Goal: Transaction & Acquisition: Purchase product/service

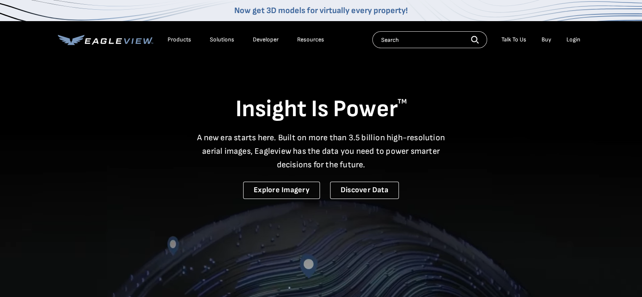
click at [572, 38] on div "Login" at bounding box center [574, 40] width 14 height 8
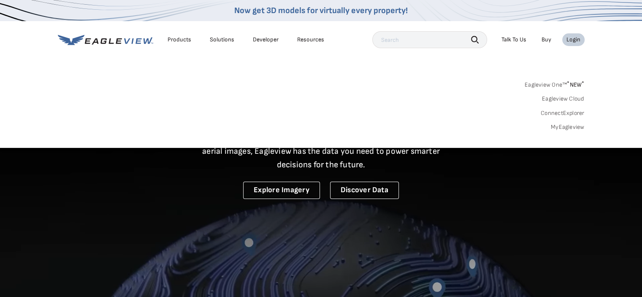
click at [568, 125] on link "MyEagleview" at bounding box center [568, 127] width 34 height 8
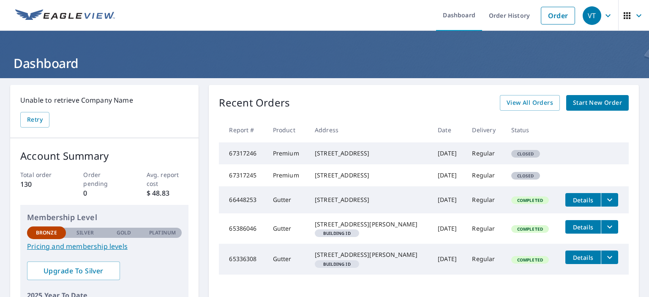
click at [579, 102] on span "Start New Order" at bounding box center [597, 103] width 49 height 11
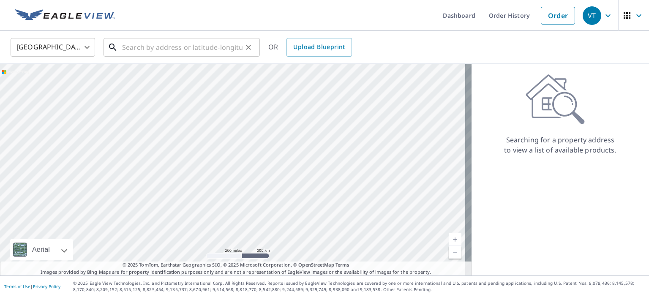
click at [168, 44] on input "text" at bounding box center [182, 47] width 120 height 24
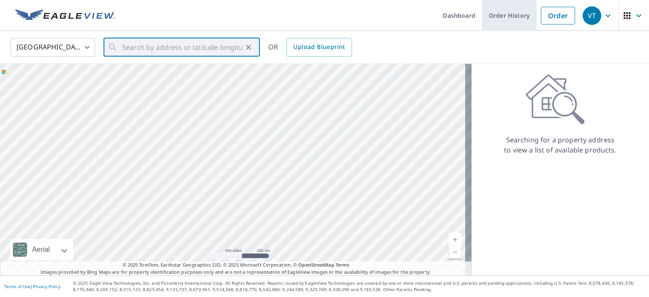
click at [494, 16] on link "Order History" at bounding box center [509, 15] width 54 height 31
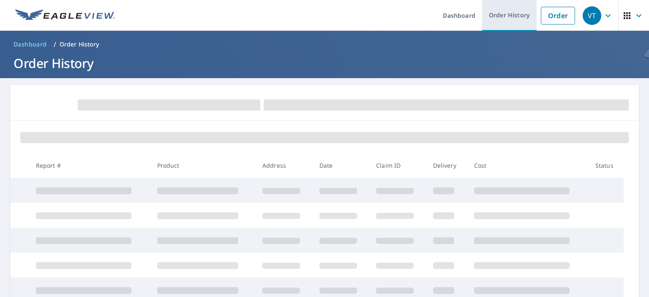
click at [494, 13] on link "Order History" at bounding box center [509, 15] width 54 height 31
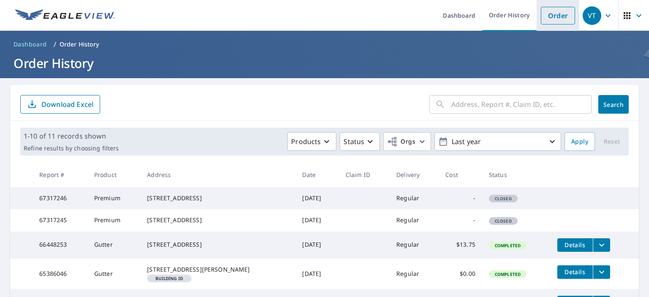
click at [549, 16] on link "Order" at bounding box center [557, 16] width 34 height 18
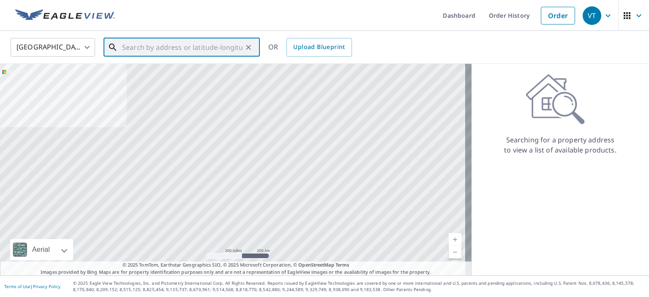
click at [137, 50] on input "text" at bounding box center [182, 47] width 120 height 24
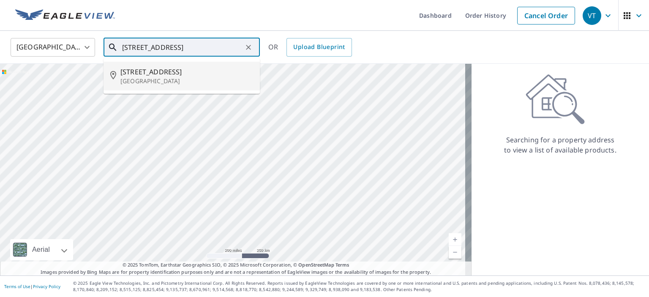
click at [145, 72] on span "9503 Stonelanding Pl" at bounding box center [186, 72] width 133 height 10
type input "9503 Stonelanding Pl Louisville, KY 40272"
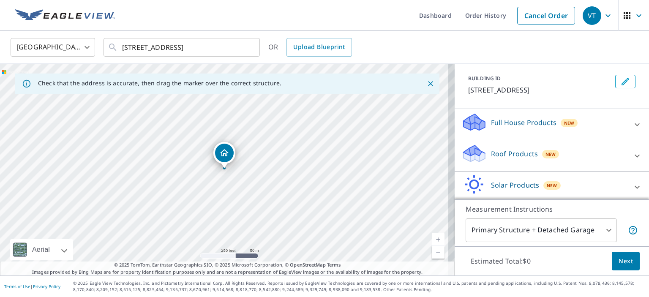
scroll to position [76, 0]
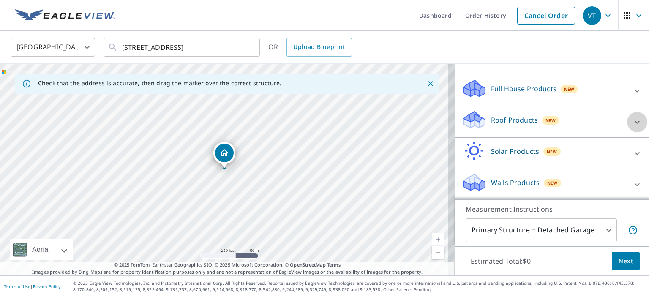
click at [632, 119] on icon at bounding box center [637, 122] width 10 height 10
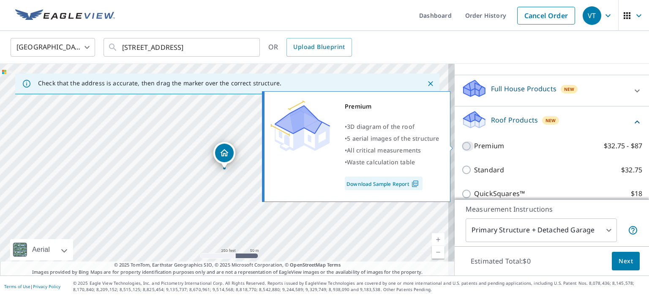
click at [461, 145] on input "Premium $32.75 - $87" at bounding box center [467, 146] width 13 height 10
checkbox input "true"
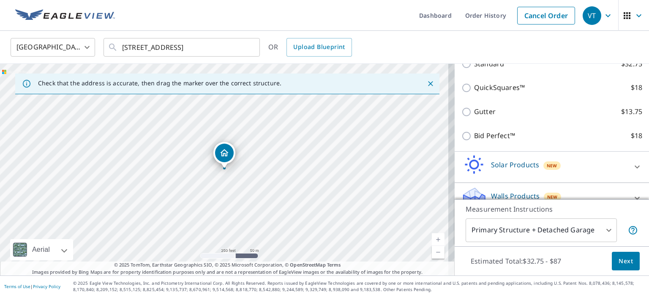
scroll to position [223, 0]
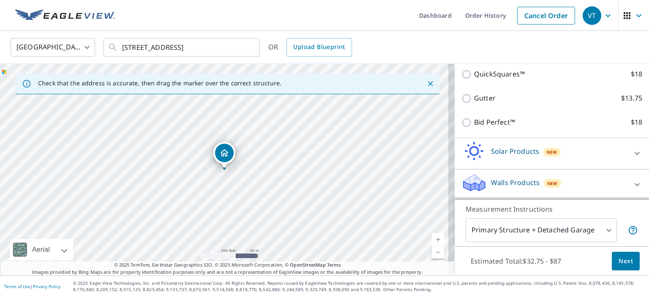
click at [622, 266] on button "Next" at bounding box center [625, 261] width 28 height 19
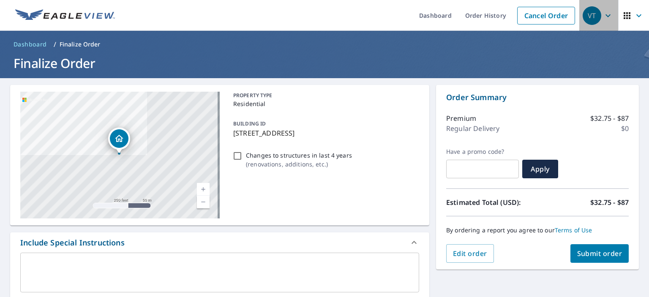
click at [602, 16] on icon "button" at bounding box center [607, 16] width 10 height 10
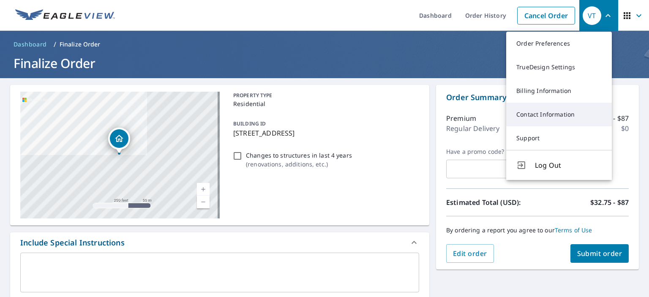
click at [556, 113] on link "Contact Information" at bounding box center [559, 115] width 106 height 24
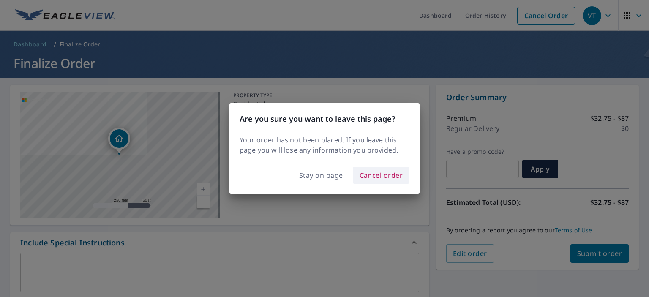
click at [367, 175] on span "Cancel order" at bounding box center [380, 175] width 43 height 12
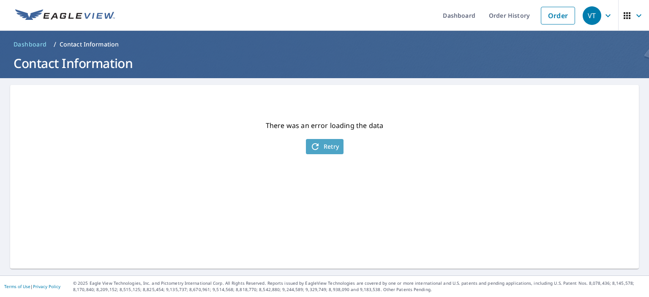
click at [326, 143] on span "Retry" at bounding box center [324, 146] width 29 height 10
click at [602, 14] on icon "button" at bounding box center [607, 16] width 10 height 10
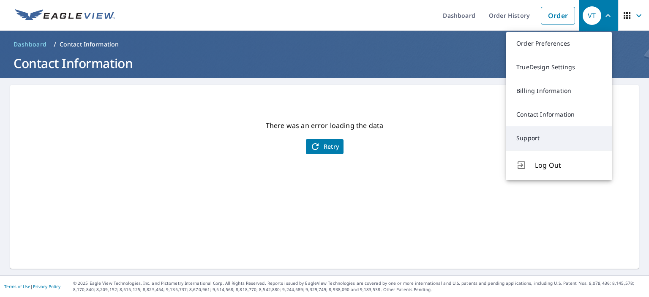
click at [529, 138] on link "Support" at bounding box center [559, 138] width 106 height 24
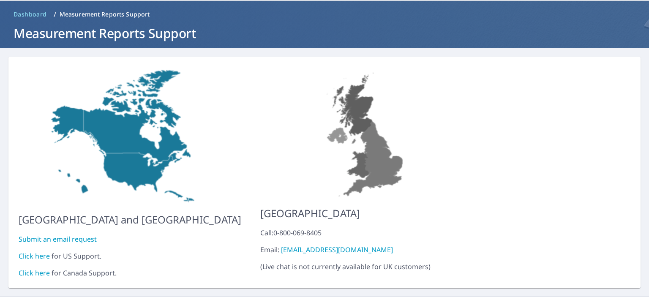
scroll to position [44, 0]
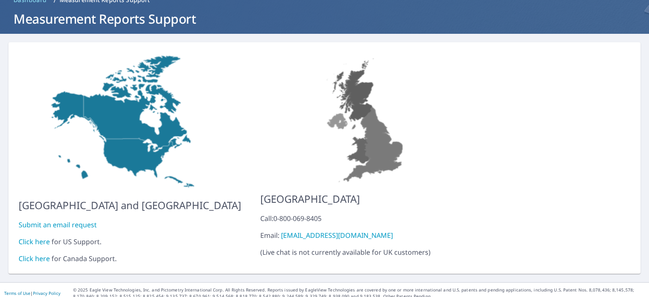
click at [35, 237] on link "Click here" at bounding box center [34, 241] width 31 height 9
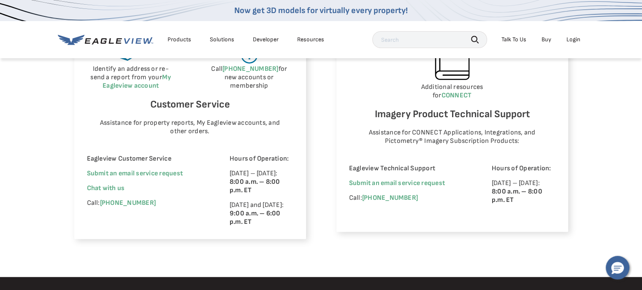
scroll to position [549, 0]
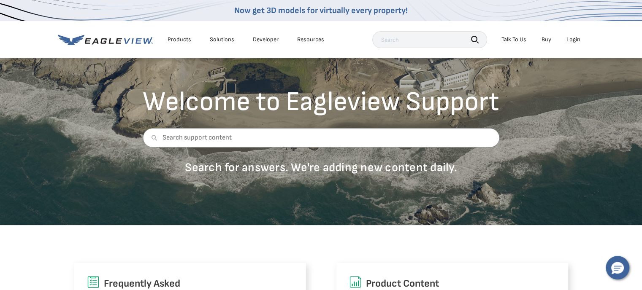
scroll to position [0, 0]
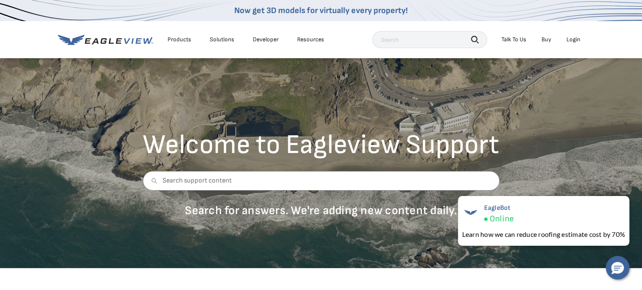
click at [572, 43] on div "Login" at bounding box center [574, 40] width 14 height 8
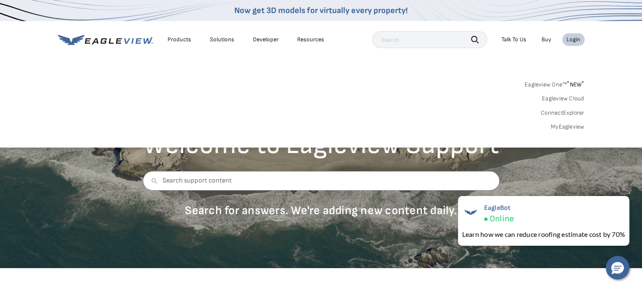
click at [570, 127] on link "MyEagleview" at bounding box center [568, 127] width 34 height 8
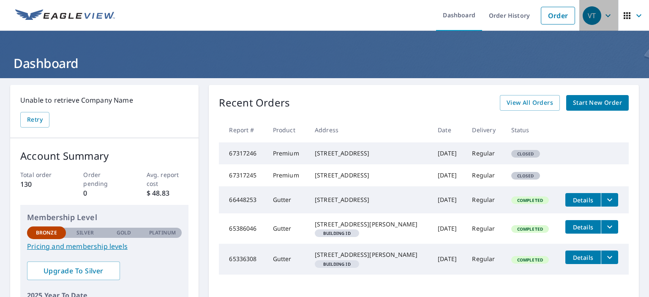
click at [602, 16] on icon "button" at bounding box center [607, 16] width 10 height 10
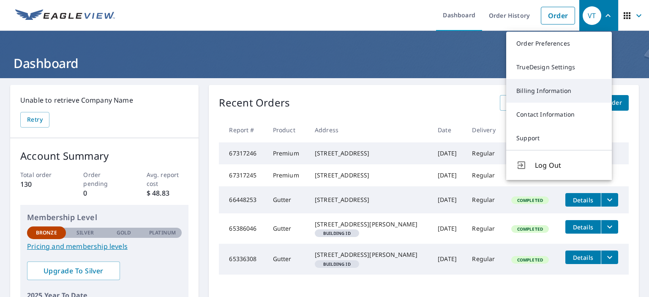
click at [564, 91] on link "Billing Information" at bounding box center [559, 91] width 106 height 24
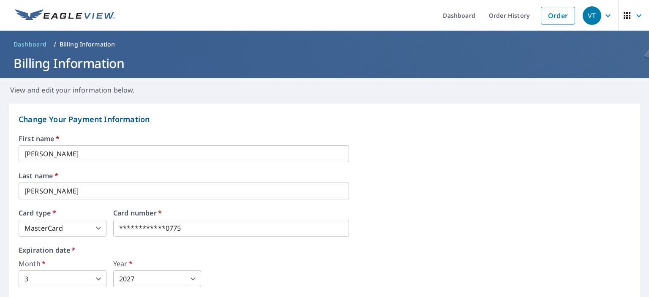
click at [602, 14] on icon "button" at bounding box center [607, 16] width 10 height 10
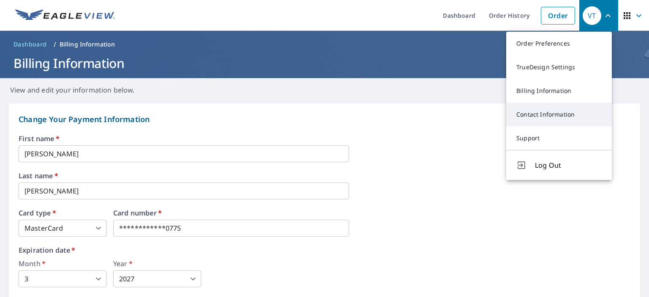
click at [534, 114] on link "Contact Information" at bounding box center [559, 115] width 106 height 24
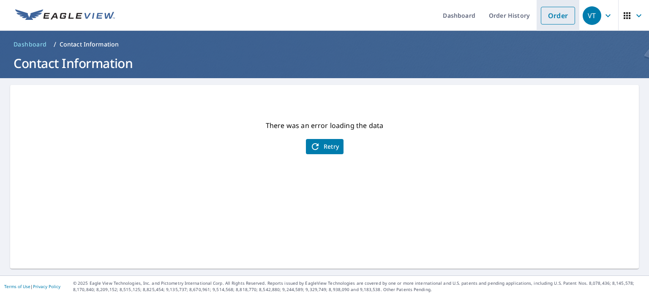
click at [551, 15] on link "Order" at bounding box center [557, 16] width 34 height 18
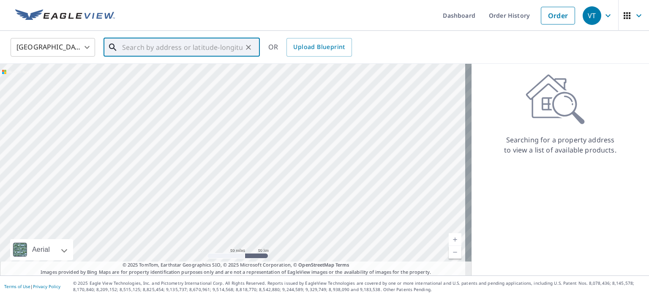
click at [150, 48] on input "text" at bounding box center [182, 47] width 120 height 24
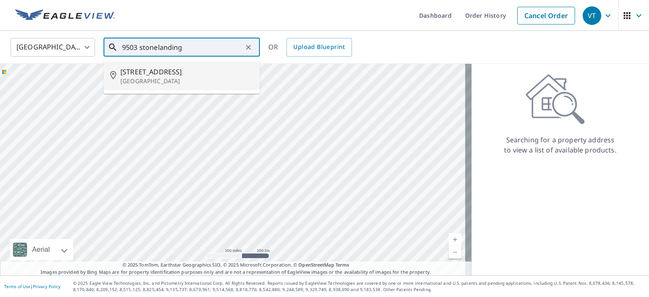
click at [149, 73] on span "9503 Stonelanding Pl" at bounding box center [186, 72] width 133 height 10
type input "9503 Stonelanding Pl Louisville, KY 40272"
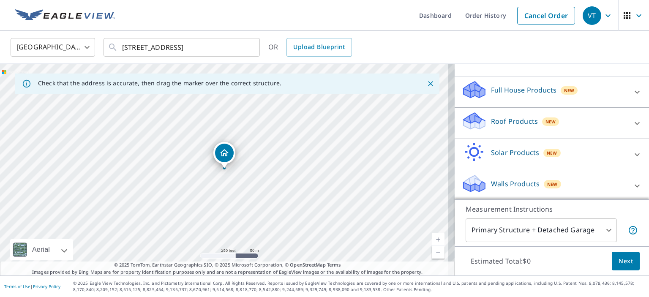
scroll to position [76, 0]
click at [632, 123] on icon at bounding box center [637, 122] width 10 height 10
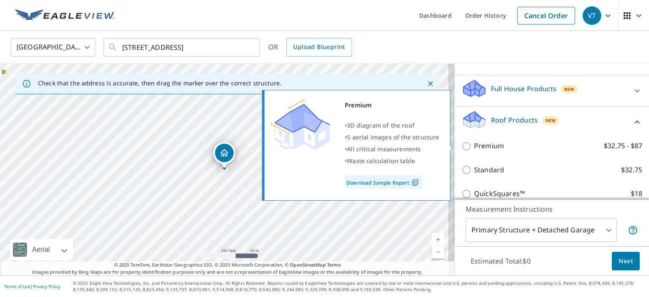
click at [461, 146] on input "Premium $32.75 - $87" at bounding box center [467, 146] width 13 height 10
checkbox input "true"
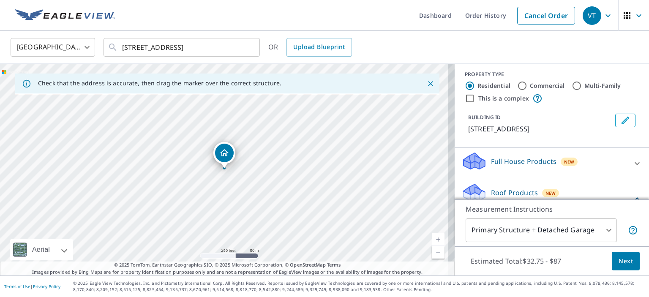
scroll to position [0, 0]
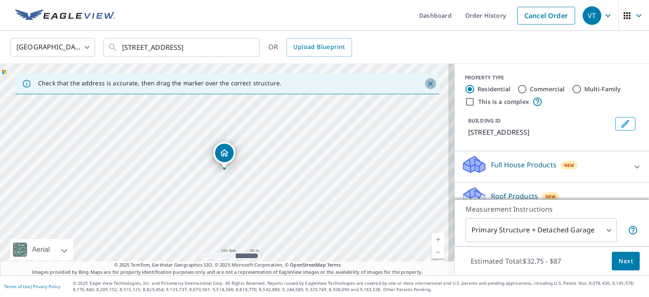
click at [426, 86] on icon "Close" at bounding box center [430, 83] width 8 height 8
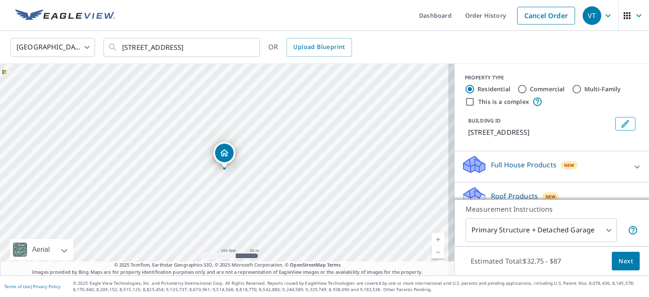
click at [611, 261] on button "Next" at bounding box center [625, 261] width 28 height 19
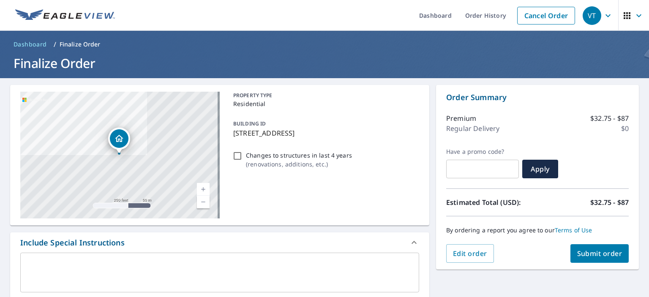
click at [602, 16] on icon "button" at bounding box center [607, 16] width 10 height 10
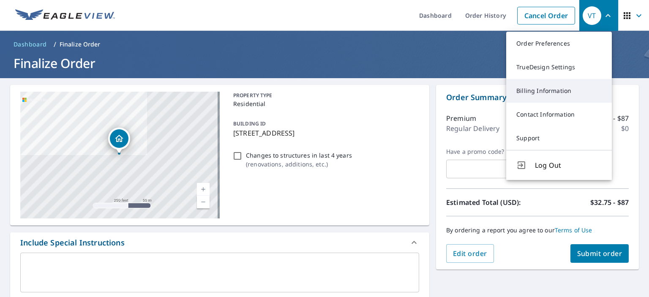
click at [547, 91] on link "Billing Information" at bounding box center [559, 91] width 106 height 24
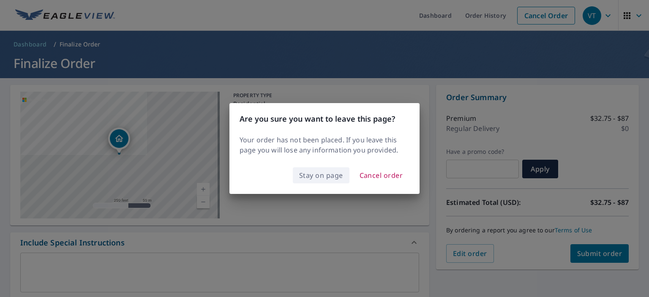
click at [328, 175] on span "Stay on page" at bounding box center [321, 175] width 44 height 12
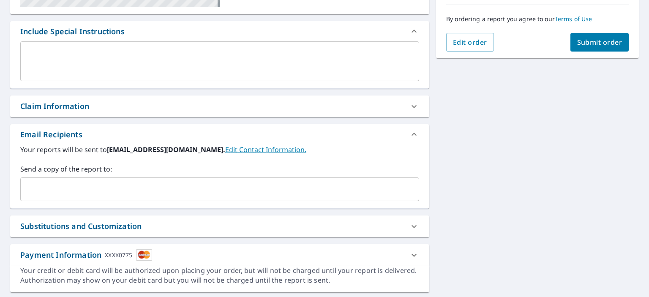
scroll to position [234, 0]
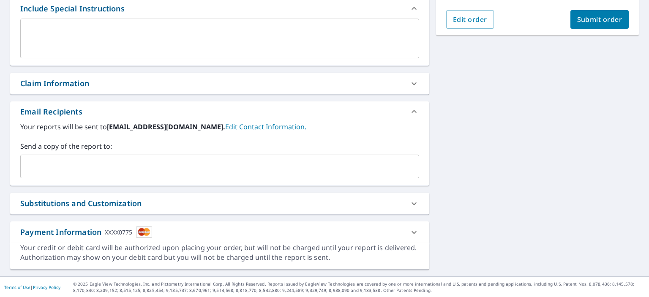
click at [60, 231] on div "Payment Information XXXX0775" at bounding box center [86, 231] width 132 height 11
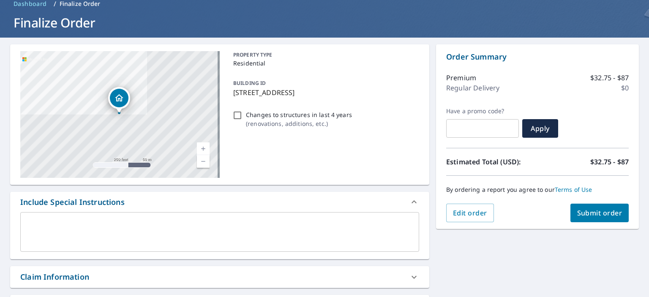
scroll to position [0, 0]
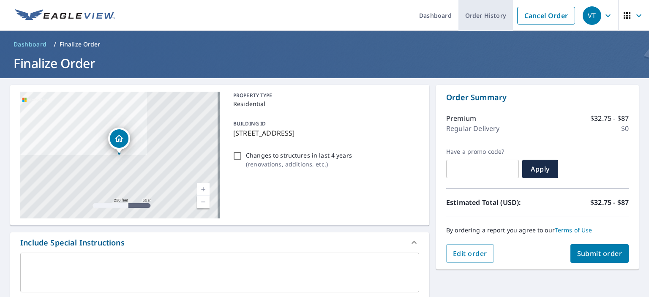
click at [486, 11] on link "Order History" at bounding box center [485, 15] width 54 height 31
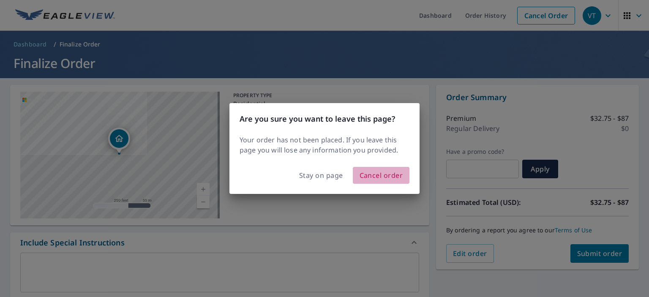
click at [369, 173] on span "Cancel order" at bounding box center [380, 175] width 43 height 12
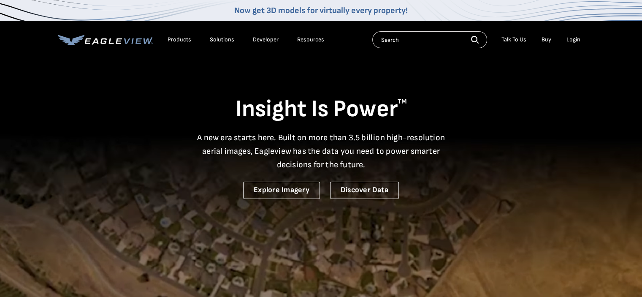
click at [570, 39] on div "Login" at bounding box center [574, 40] width 14 height 8
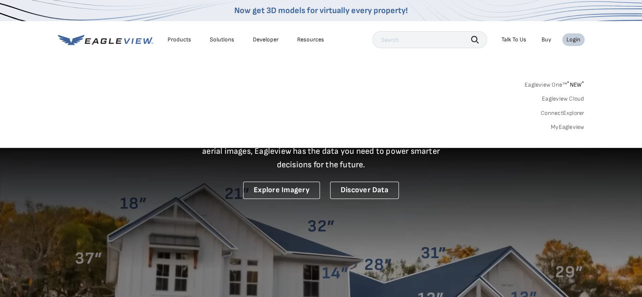
click at [564, 127] on link "MyEagleview" at bounding box center [568, 127] width 34 height 8
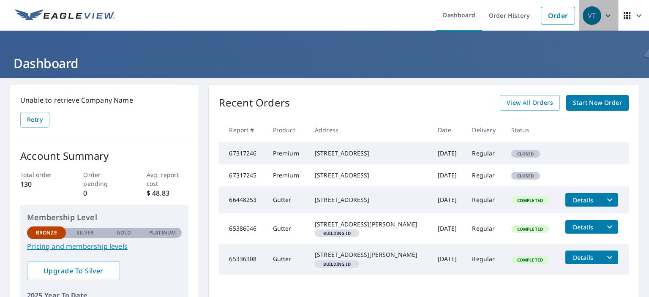
click at [605, 16] on icon "button" at bounding box center [607, 15] width 5 height 3
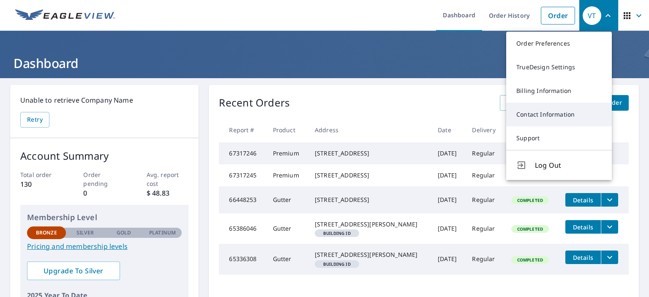
click at [554, 110] on link "Contact Information" at bounding box center [559, 115] width 106 height 24
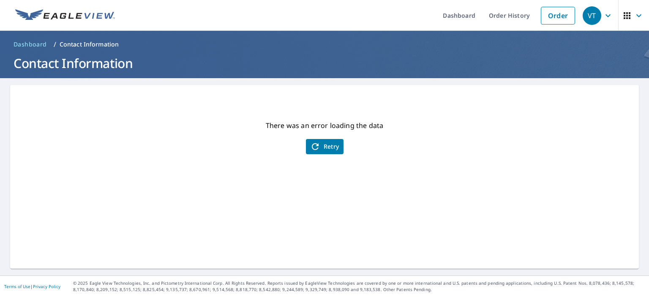
click at [602, 15] on icon "button" at bounding box center [607, 16] width 10 height 10
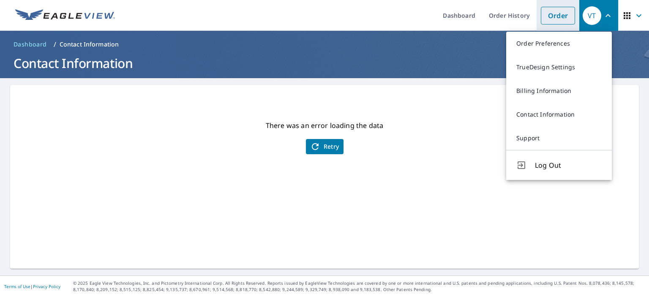
click at [549, 18] on link "Order" at bounding box center [557, 16] width 34 height 18
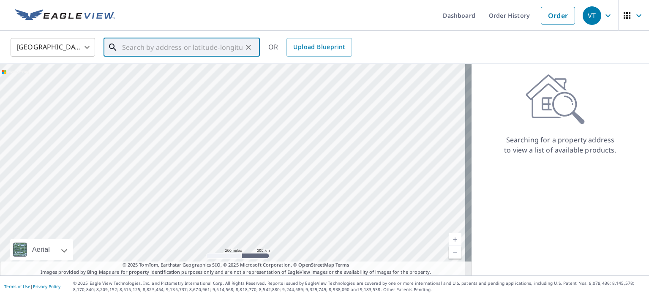
click at [148, 48] on input "text" at bounding box center [182, 47] width 120 height 24
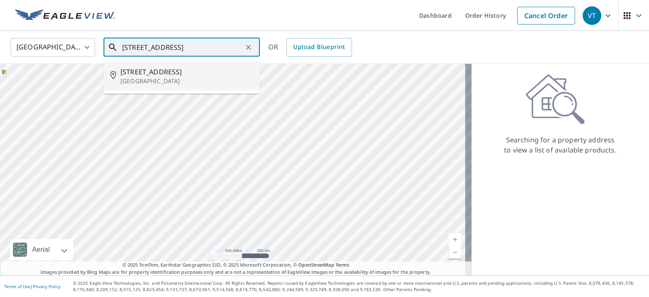
click at [157, 70] on span "9503 Stonelanding Pl" at bounding box center [186, 72] width 133 height 10
type input "9503 Stonelanding Pl Louisville, KY 40272"
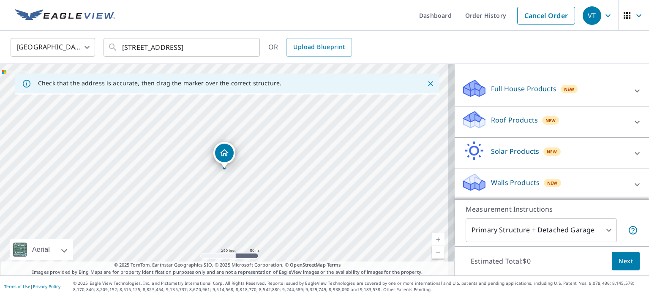
scroll to position [76, 0]
click at [634, 121] on icon at bounding box center [636, 121] width 5 height 3
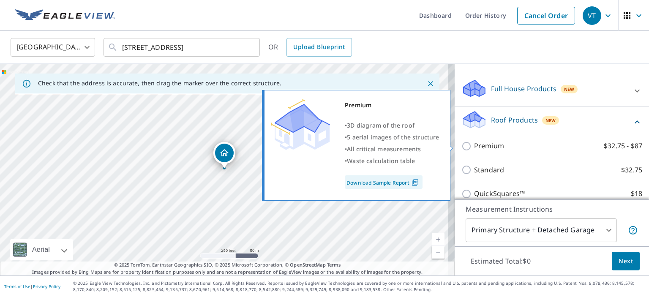
click at [463, 145] on input "Premium $32.75 - $87" at bounding box center [467, 146] width 13 height 10
checkbox input "true"
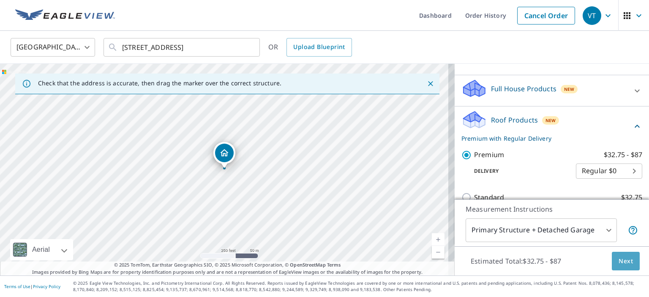
click at [624, 262] on span "Next" at bounding box center [625, 261] width 14 height 11
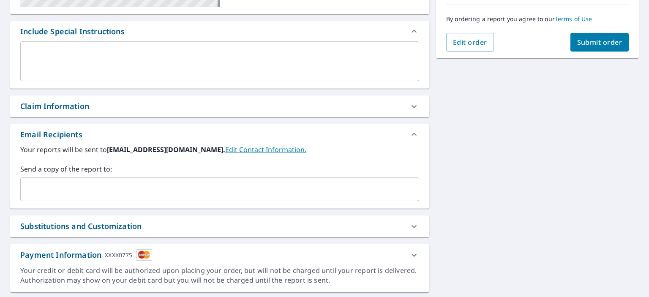
scroll to position [234, 0]
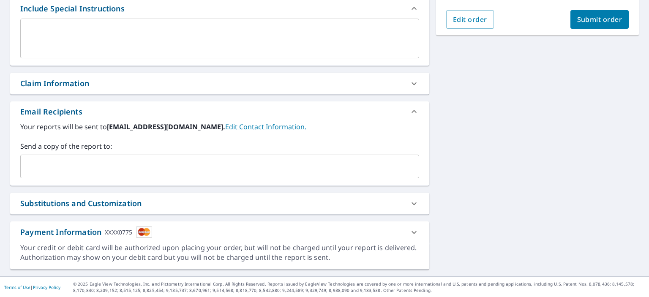
click at [62, 231] on div "Payment Information XXXX0775" at bounding box center [86, 231] width 132 height 11
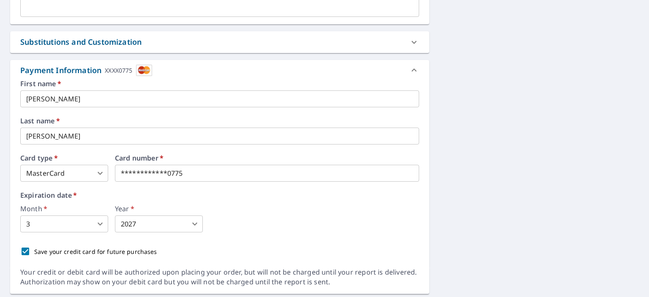
scroll to position [403, 0]
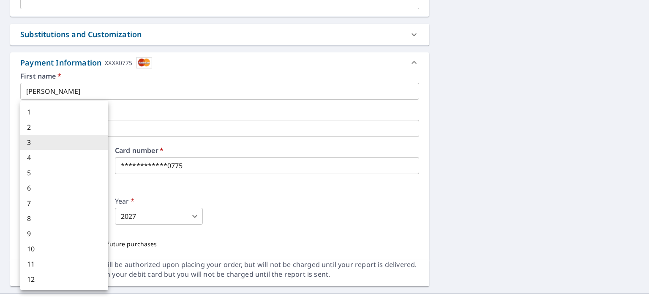
click at [100, 214] on body "VT VT Dashboard Order History Cancel Order VT Dashboard / Finalize Order Finali…" at bounding box center [324, 148] width 649 height 297
click at [39, 171] on li "5" at bounding box center [64, 172] width 88 height 15
type input "5"
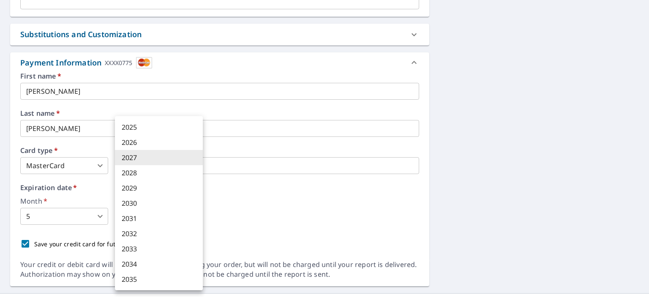
click at [195, 215] on body "VT VT Dashboard Order History Cancel Order VT Dashboard / Finalize Order Finali…" at bounding box center [324, 148] width 649 height 297
click at [141, 203] on li "2030" at bounding box center [159, 202] width 88 height 15
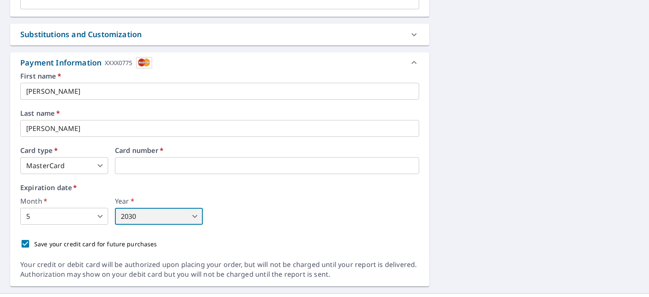
type input "2030"
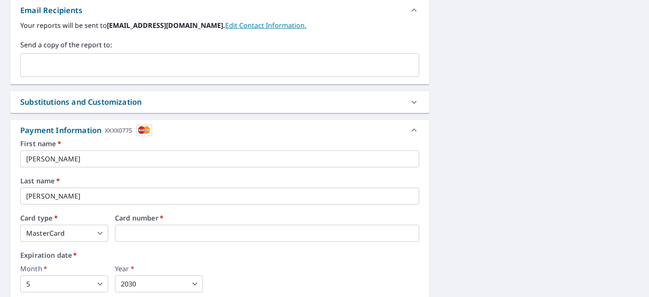
scroll to position [293, 0]
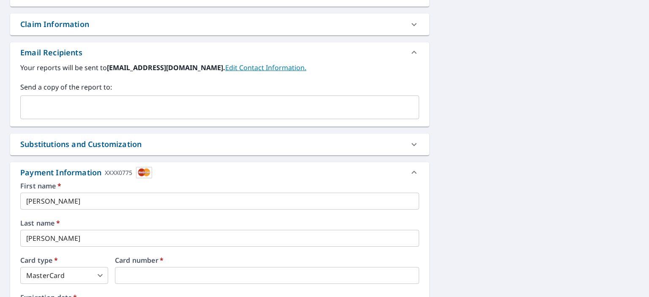
drag, startPoint x: 535, startPoint y: 21, endPoint x: 544, endPoint y: 31, distance: 13.1
click at [542, 30] on div "9503 Stonelanding Pl Louisville, KY 40272 Aerial Road A standard road map Aeria…" at bounding box center [324, 94] width 649 height 618
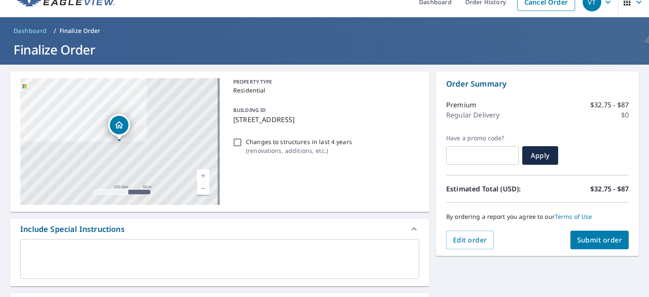
scroll to position [0, 0]
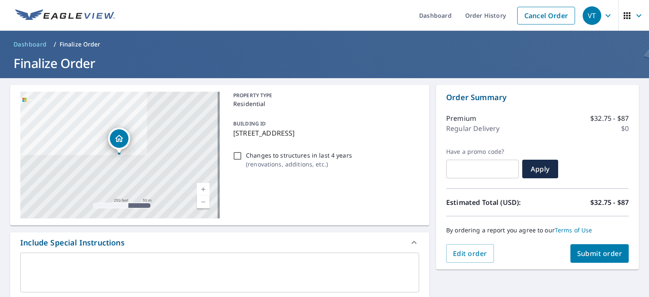
click at [602, 15] on icon "button" at bounding box center [607, 16] width 10 height 10
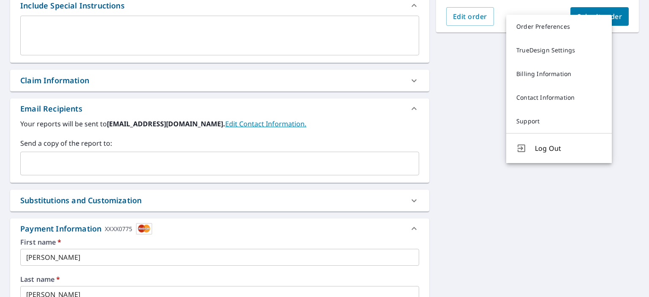
scroll to position [253, 0]
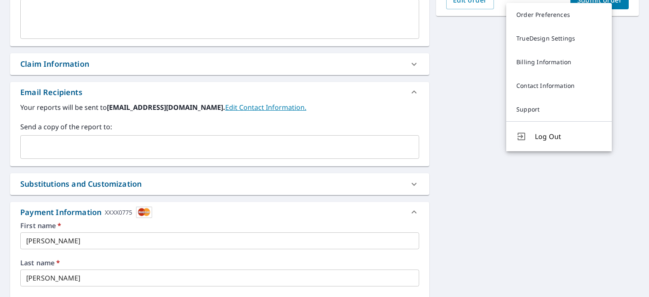
click at [68, 141] on input "text" at bounding box center [213, 147] width 378 height 16
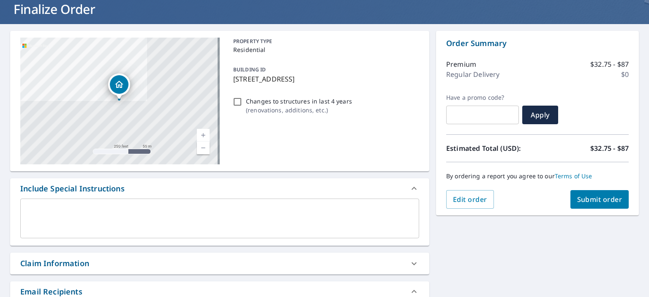
scroll to position [40, 0]
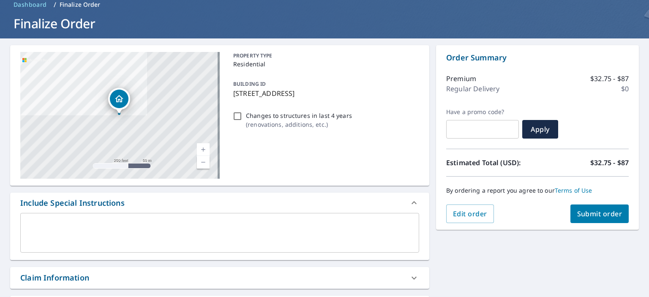
type input "wtommyuofl@gmail.com"
click at [590, 213] on span "Submit order" at bounding box center [599, 213] width 45 height 9
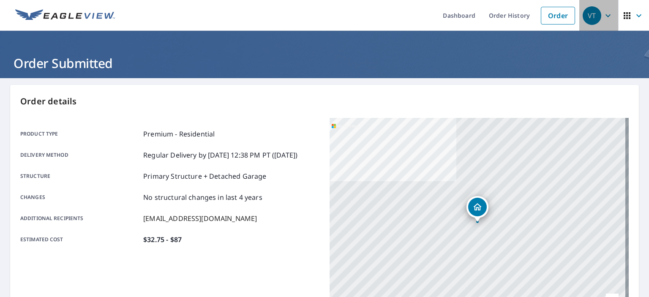
click at [605, 16] on icon "button" at bounding box center [607, 15] width 5 height 3
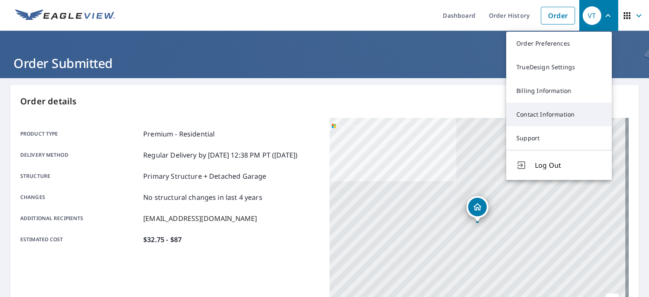
click at [528, 113] on link "Contact Information" at bounding box center [559, 115] width 106 height 24
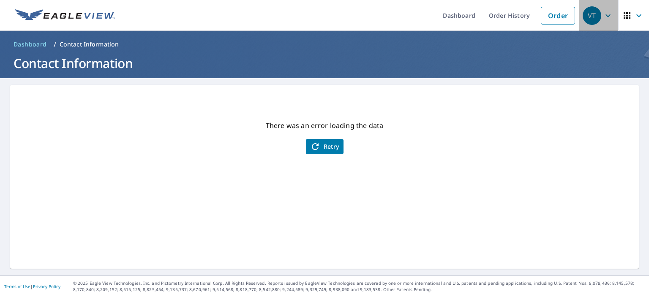
click at [602, 16] on icon "button" at bounding box center [607, 16] width 10 height 10
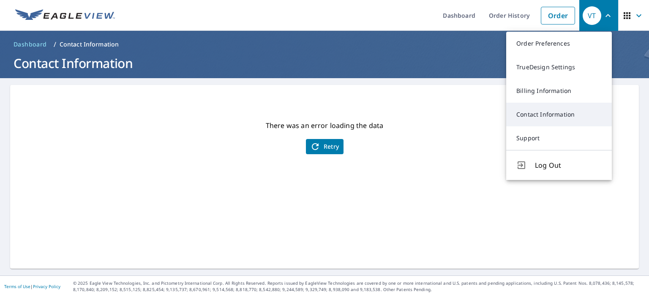
click at [559, 114] on link "Contact Information" at bounding box center [559, 115] width 106 height 24
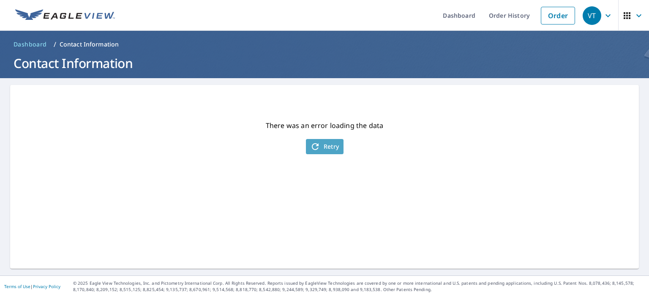
click at [321, 148] on span "Retry" at bounding box center [324, 146] width 29 height 10
click at [328, 150] on span "Retry" at bounding box center [324, 146] width 29 height 10
click at [604, 15] on icon "button" at bounding box center [607, 16] width 10 height 10
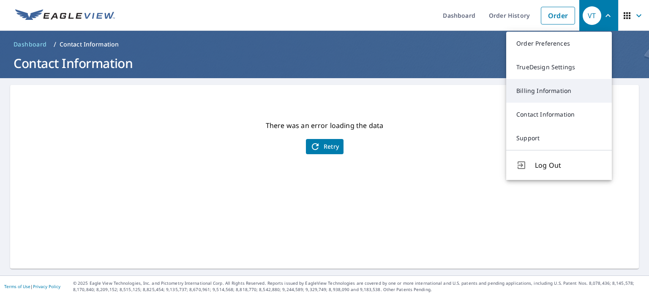
click at [545, 88] on link "Billing Information" at bounding box center [559, 91] width 106 height 24
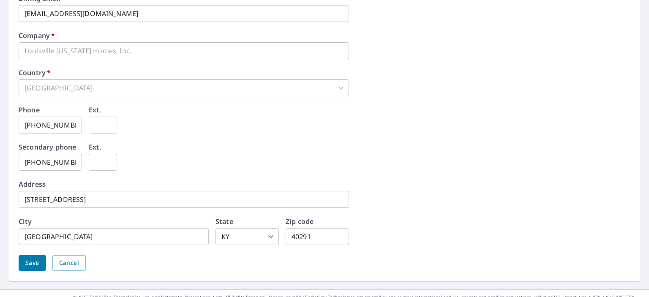
scroll to position [419, 0]
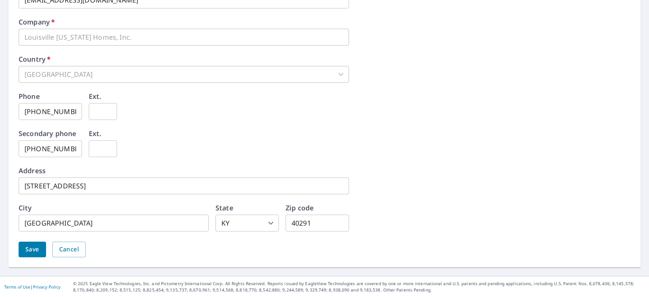
click at [71, 112] on input "502-499-1625" at bounding box center [50, 111] width 63 height 17
type input "502-639-7401"
click at [33, 248] on span "Save" at bounding box center [32, 249] width 14 height 11
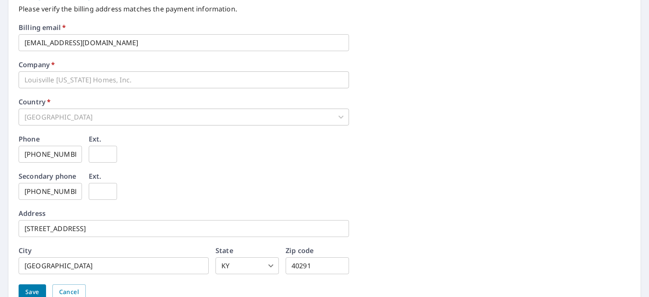
scroll to position [439, 0]
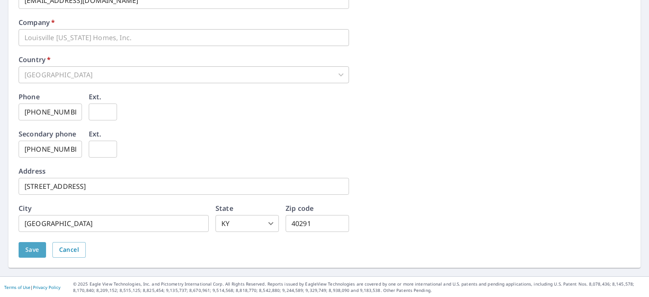
click at [35, 250] on span "Save" at bounding box center [32, 249] width 14 height 11
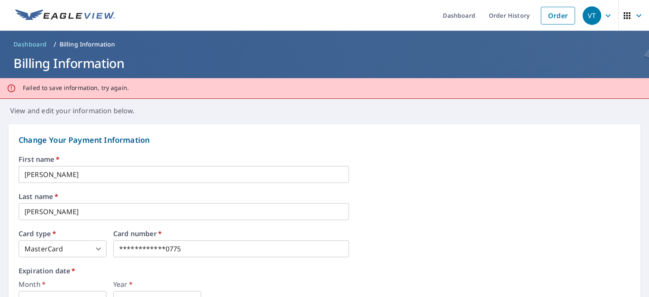
scroll to position [0, 0]
click at [233, 90] on div "Failed to save information, try again." at bounding box center [324, 88] width 649 height 21
click at [605, 16] on icon "button" at bounding box center [607, 15] width 5 height 3
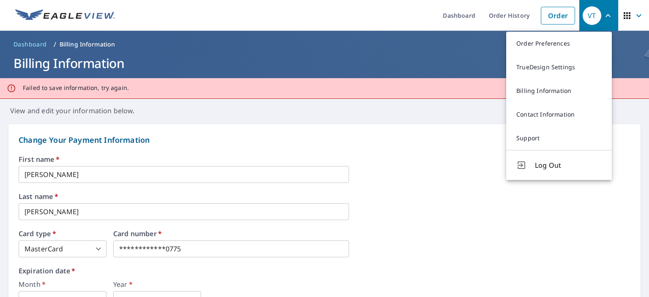
click at [539, 40] on link "Order Preferences" at bounding box center [559, 44] width 106 height 24
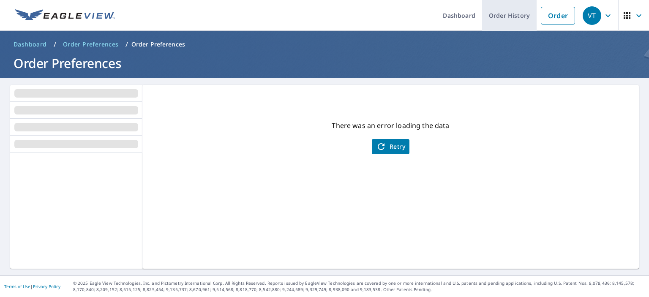
click at [492, 15] on link "Order History" at bounding box center [509, 15] width 54 height 31
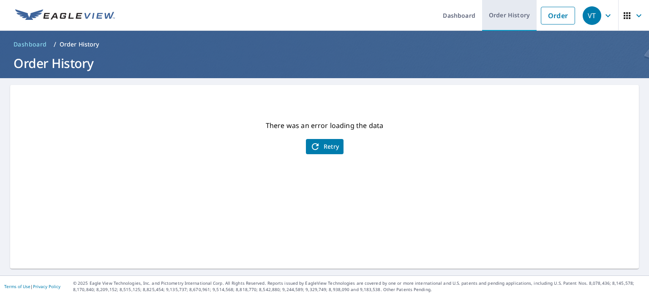
click at [495, 14] on link "Order History" at bounding box center [509, 15] width 54 height 31
click at [491, 18] on link "Order History" at bounding box center [509, 15] width 54 height 31
click at [491, 15] on link "Order History" at bounding box center [509, 15] width 54 height 31
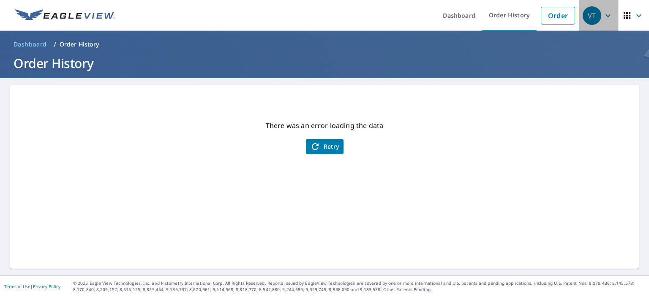
click at [602, 14] on icon "button" at bounding box center [607, 16] width 10 height 10
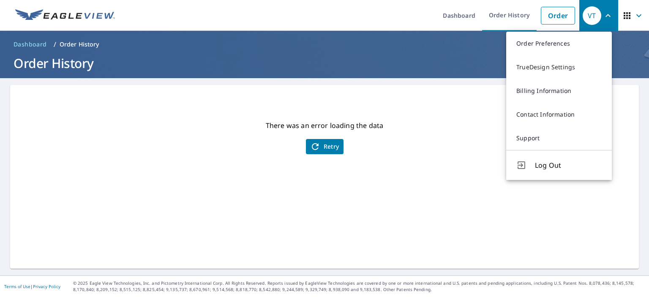
click at [439, 179] on div "There was an error loading the data Retry" at bounding box center [324, 177] width 628 height 184
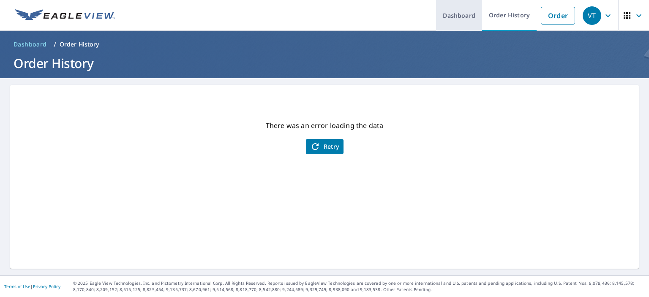
click at [444, 14] on link "Dashboard" at bounding box center [459, 15] width 46 height 31
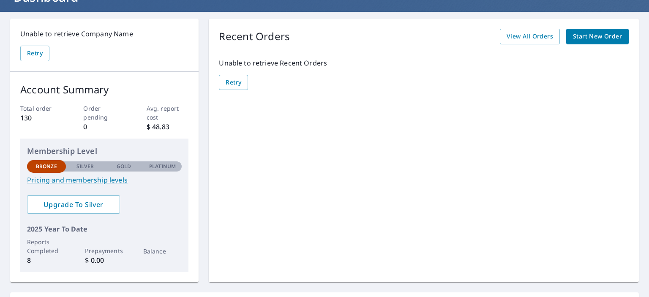
scroll to position [62, 0]
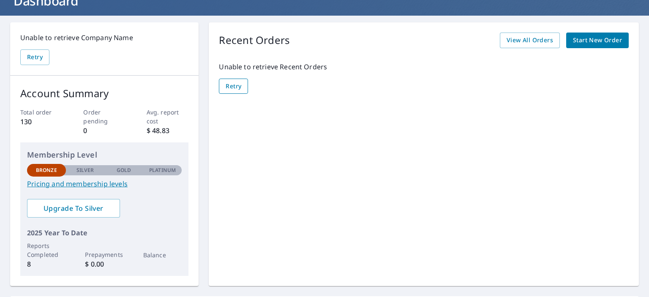
click at [236, 86] on span "Retry" at bounding box center [233, 86] width 16 height 11
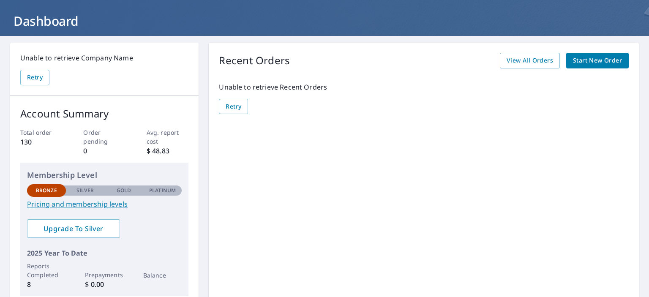
scroll to position [0, 0]
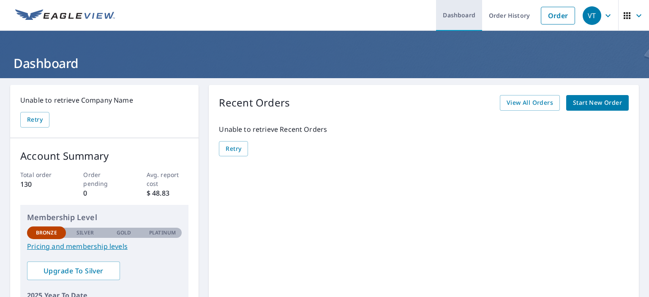
click at [454, 15] on link "Dashboard" at bounding box center [459, 15] width 46 height 31
click at [586, 16] on div "VT" at bounding box center [591, 15] width 19 height 19
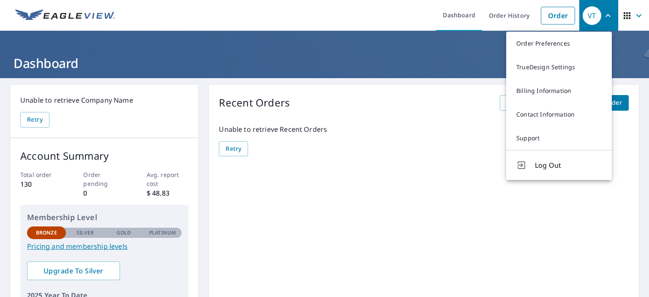
click at [286, 63] on h1 "Dashboard" at bounding box center [324, 62] width 628 height 17
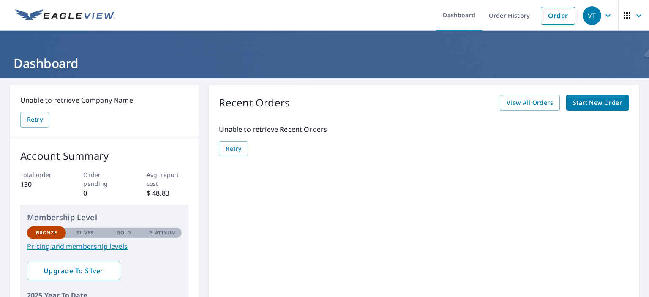
click at [602, 16] on icon "button" at bounding box center [607, 16] width 10 height 10
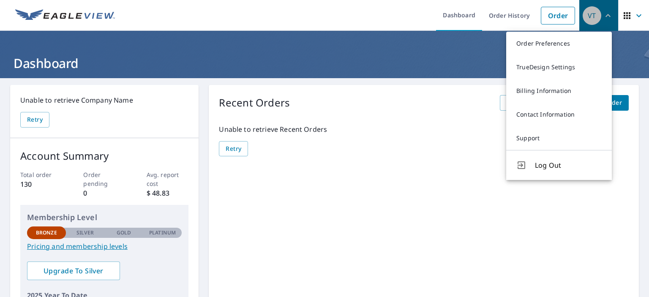
click at [602, 16] on icon "button" at bounding box center [607, 16] width 10 height 10
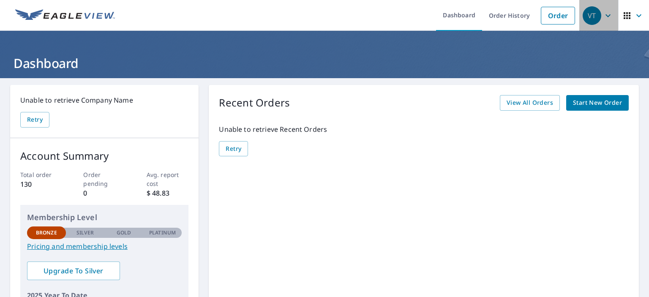
click at [605, 16] on icon "button" at bounding box center [607, 15] width 5 height 3
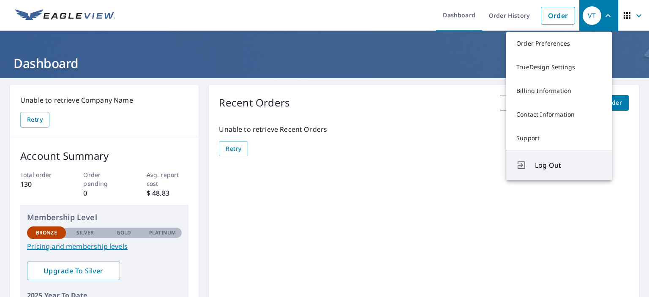
click at [532, 167] on button "Log Out" at bounding box center [559, 165] width 106 height 30
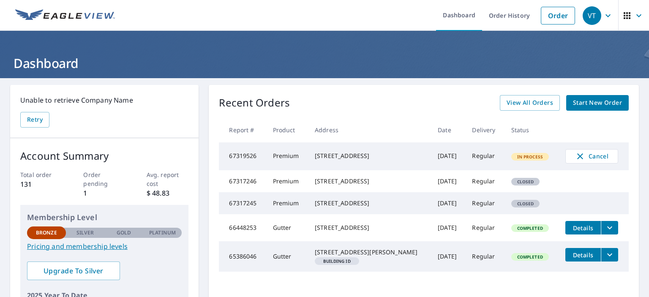
click at [602, 16] on icon "button" at bounding box center [607, 16] width 10 height 10
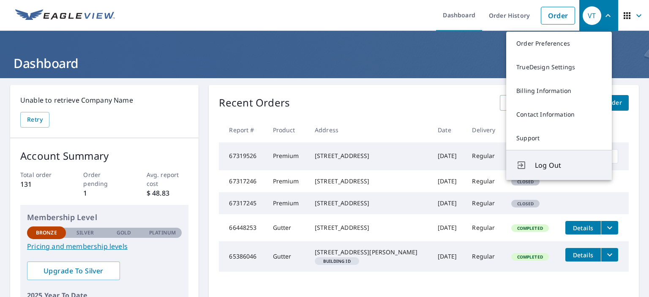
click at [549, 163] on span "Log Out" at bounding box center [568, 165] width 67 height 10
